Goal: Task Accomplishment & Management: Use online tool/utility

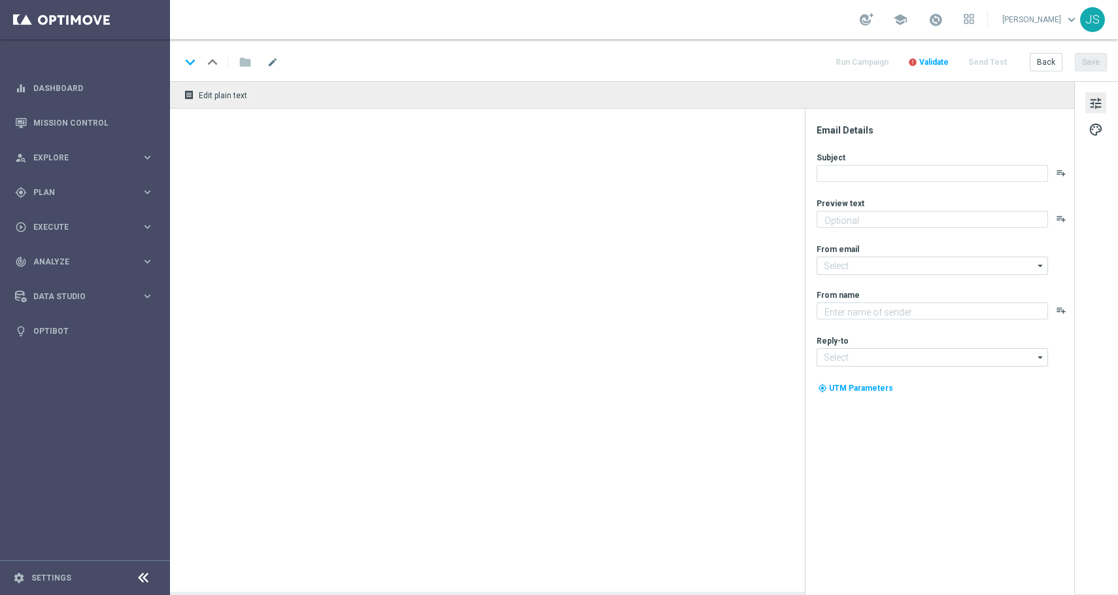
type textarea "Das Duell des Jahres ist eröffnet"
type textarea "Millionaires' Club"
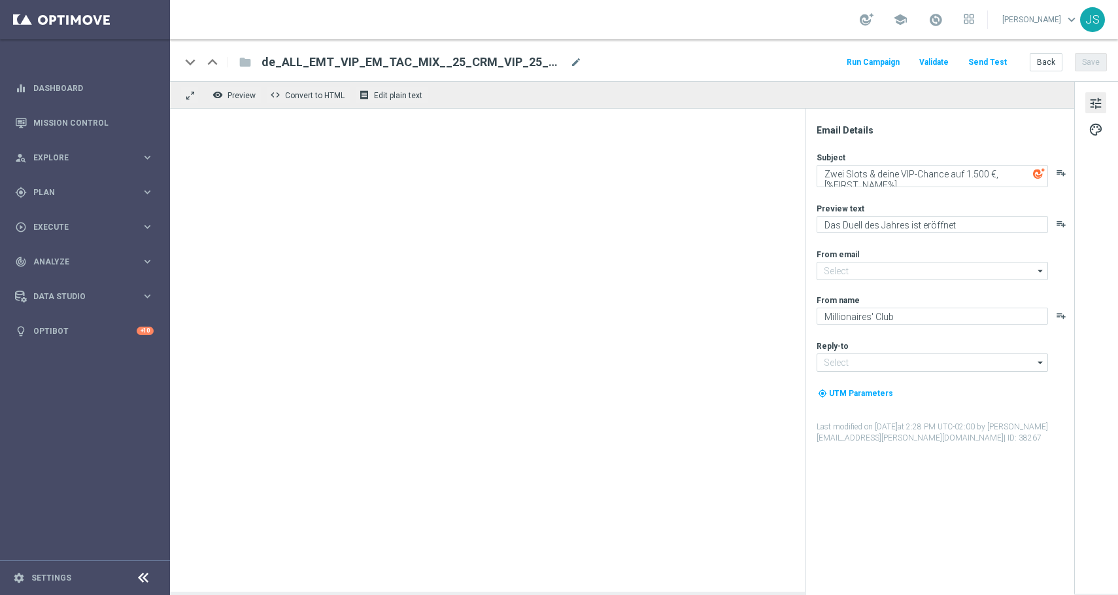
type input "[EMAIL_ADDRESS][DOMAIN_NAME]"
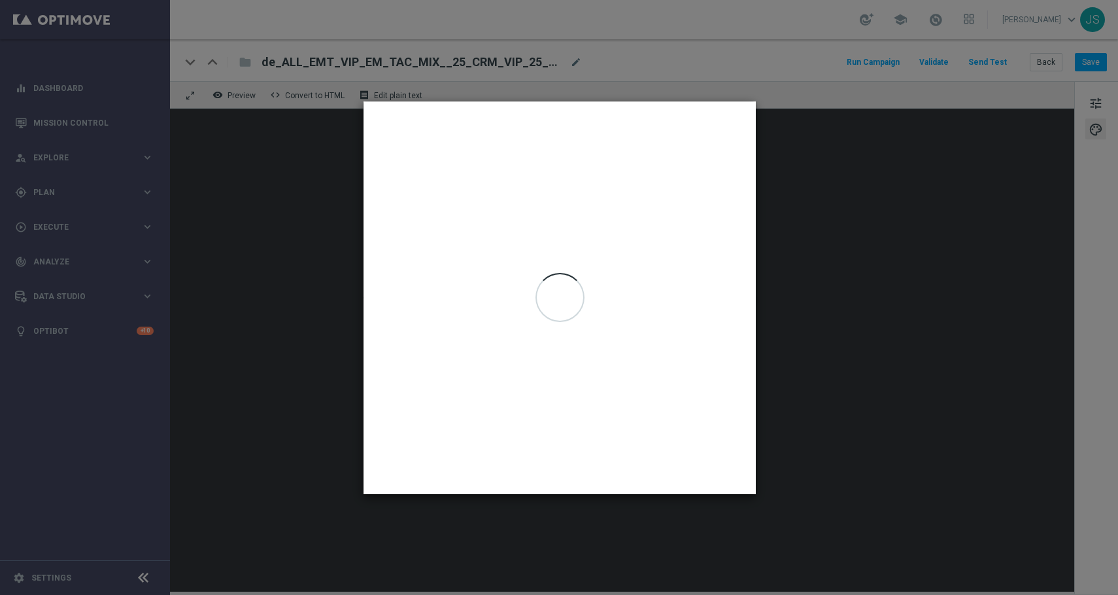
click at [815, 252] on modal-container "Personalization Tags search close Data Connections (Beta)  Content Tags " at bounding box center [559, 297] width 1118 height 595
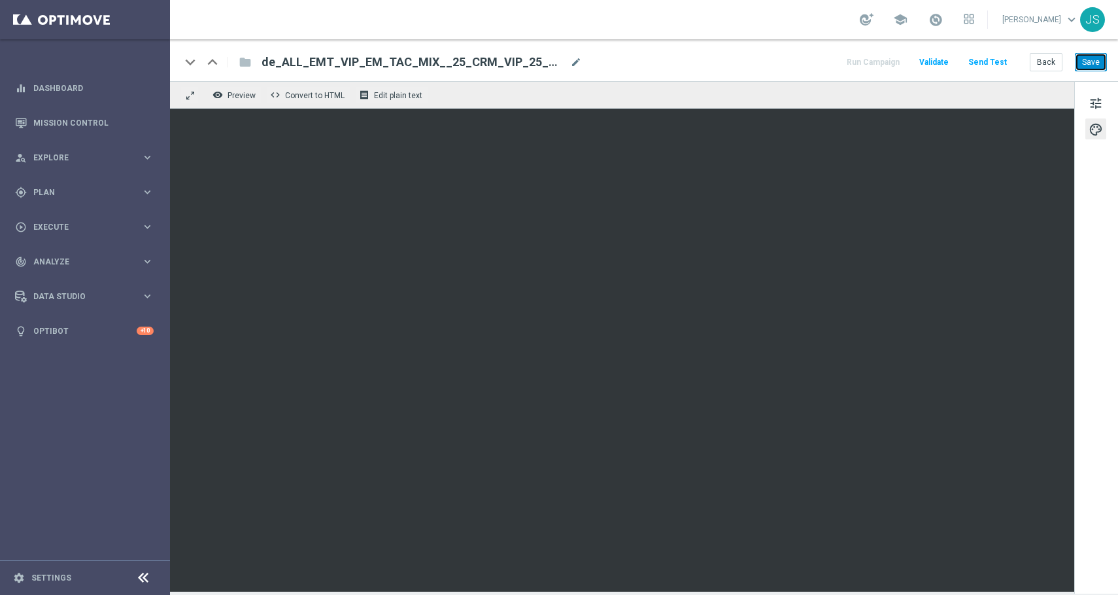
click at [1081, 58] on button "Save" at bounding box center [1091, 62] width 32 height 18
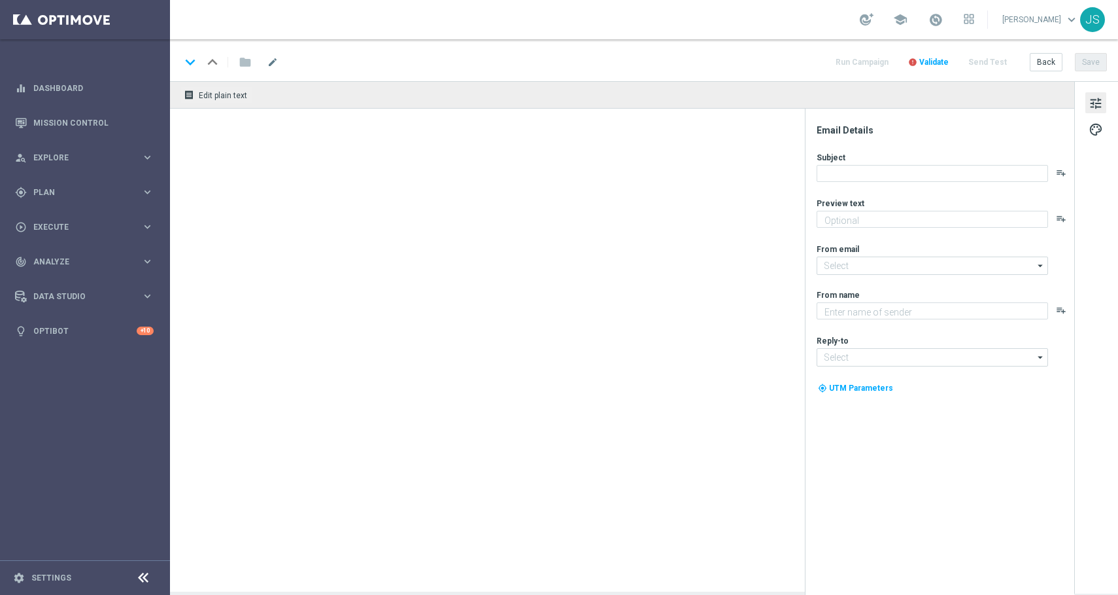
type textarea "Das Duell des Jahres ist eröffnet"
type input "[EMAIL_ADDRESS][DOMAIN_NAME]"
type textarea "Millionaires' Club"
type input "[EMAIL_ADDRESS][DOMAIN_NAME]"
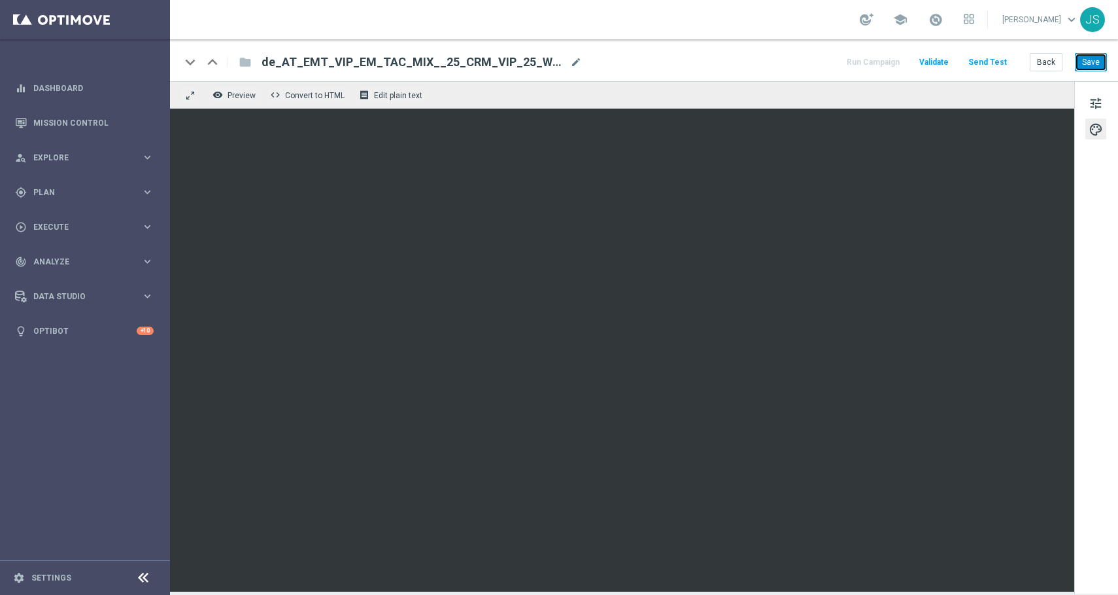
click at [1099, 68] on button "Save" at bounding box center [1091, 62] width 32 height 18
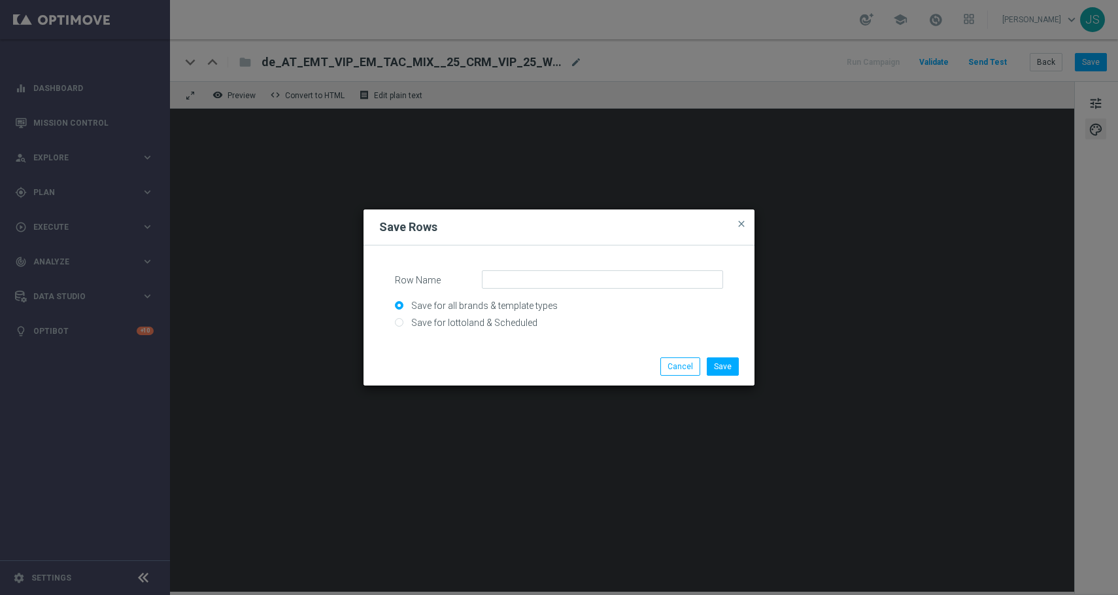
click at [416, 326] on input "Save for lottoland & Scheduled" at bounding box center [559, 328] width 328 height 18
radio input "true"
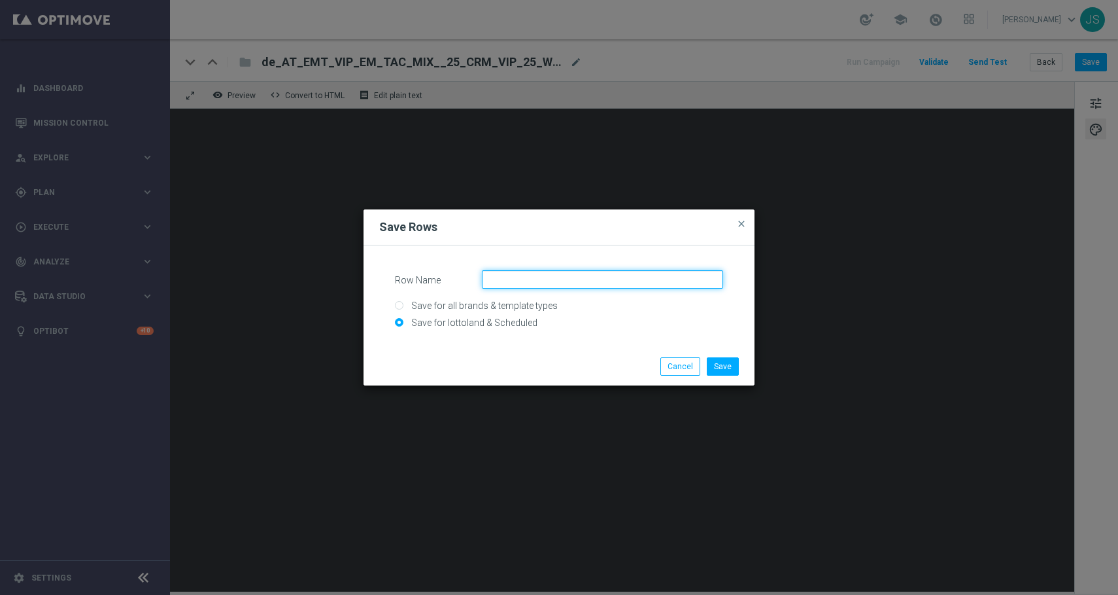
click at [536, 282] on input "Row Name" at bounding box center [602, 279] width 241 height 18
paste input "AT_CRM_VIP_25_VIP_EXCLUSIVE_LB"
type input "AT_CRM_VIP_25_VIP_EXCLUSIVE_LB"
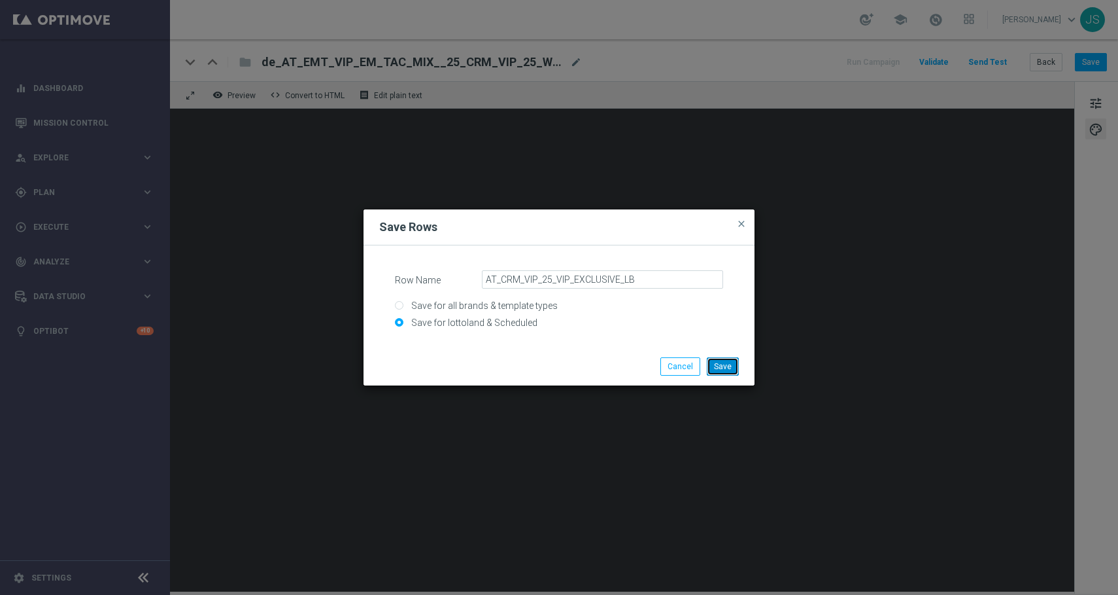
click at [730, 362] on button "Save" at bounding box center [723, 366] width 32 height 18
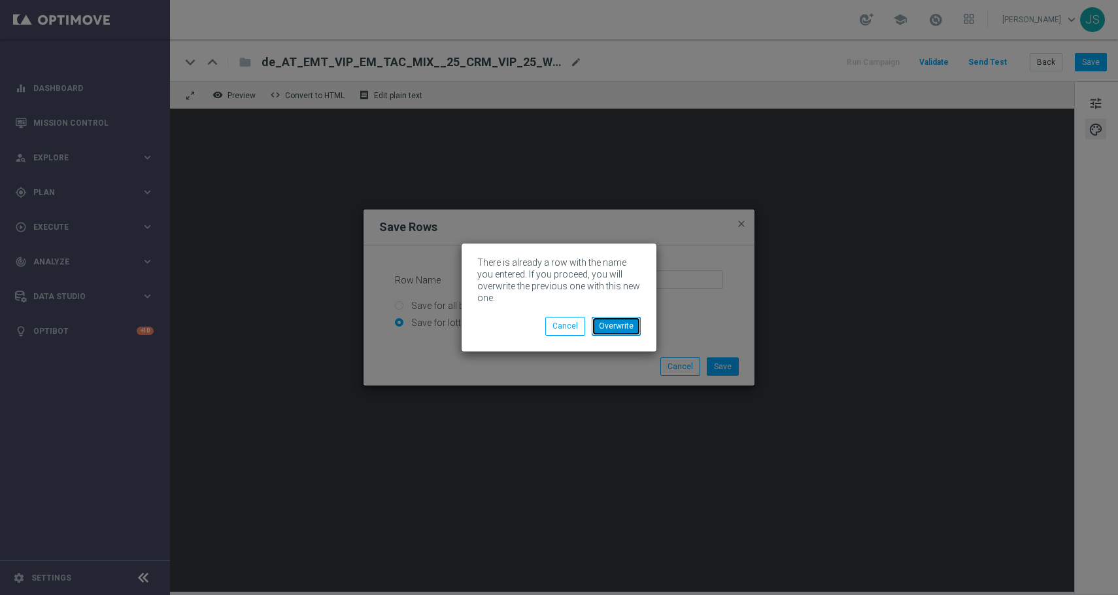
click at [621, 322] on button "Overwrite" at bounding box center [616, 326] width 49 height 18
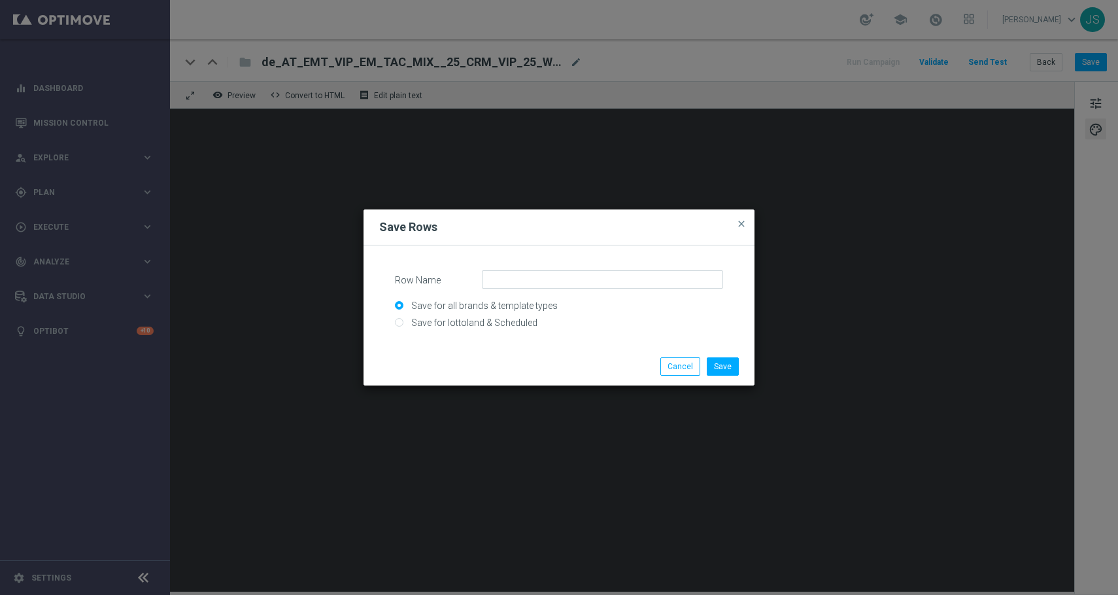
click at [511, 319] on input "Save for lottoland & Scheduled" at bounding box center [559, 328] width 328 height 18
radio input "true"
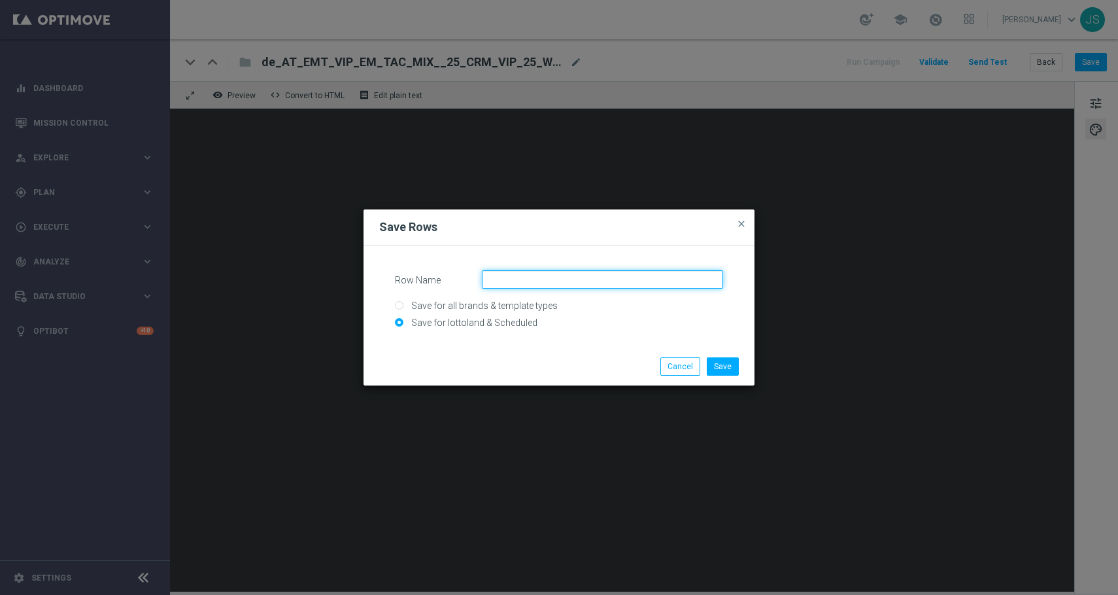
click at [529, 285] on input "Row Name" at bounding box center [602, 279] width 241 height 18
paste input "DEINT_CRM_VIP_25_VIP_EXCLUSIVE_LB"
type input "DEINT_CRM_VIP_25_VIP_EXCLUSIVE_LB"
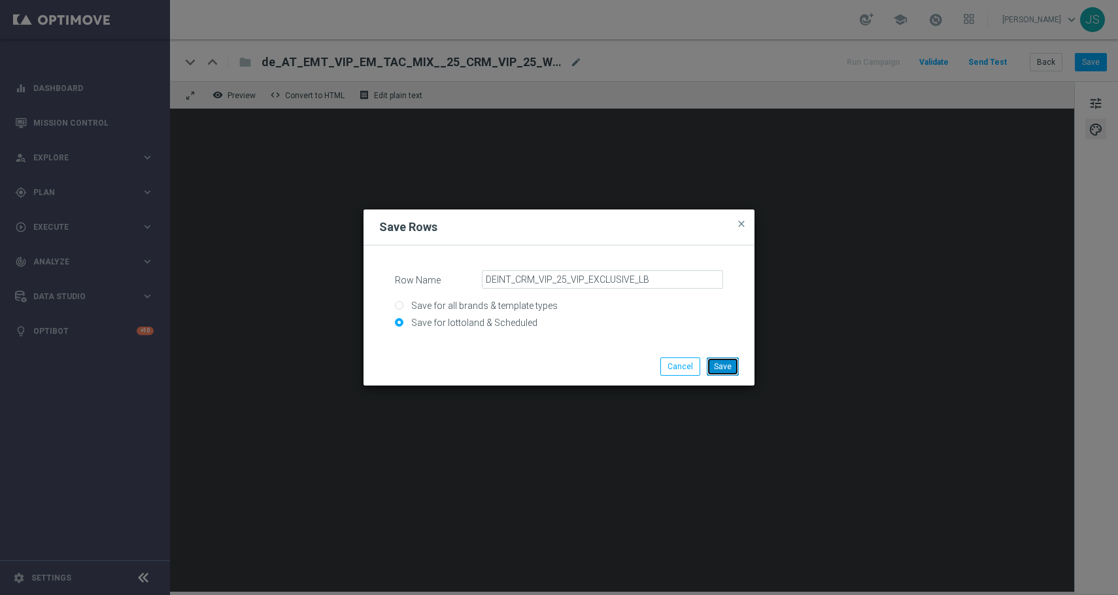
click at [717, 368] on button "Save" at bounding box center [723, 366] width 32 height 18
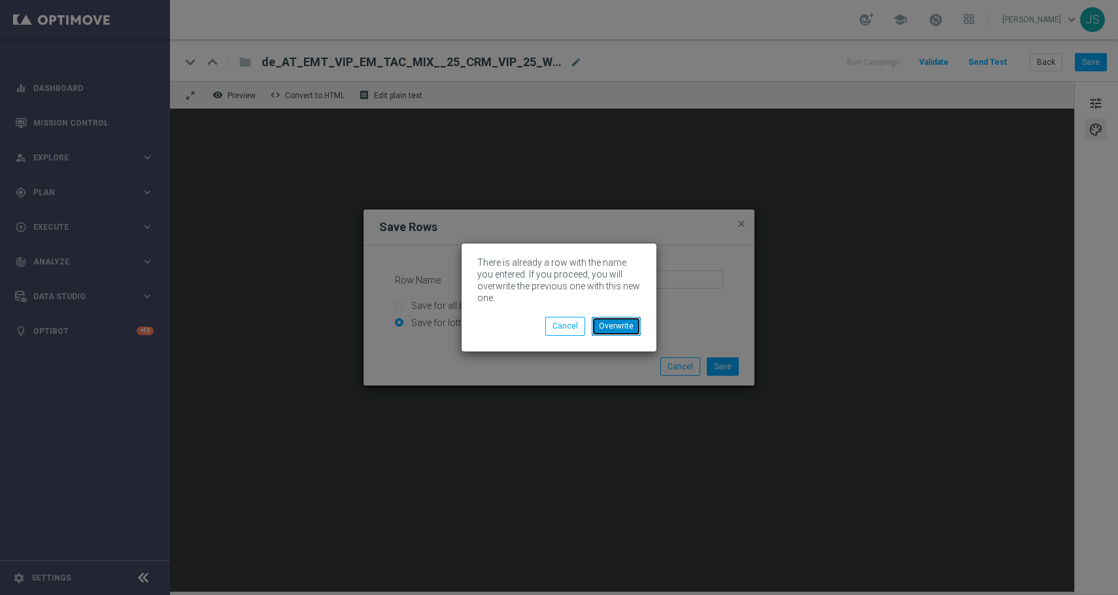
click at [613, 326] on button "Overwrite" at bounding box center [616, 326] width 49 height 18
